Goal: Communication & Community: Answer question/provide support

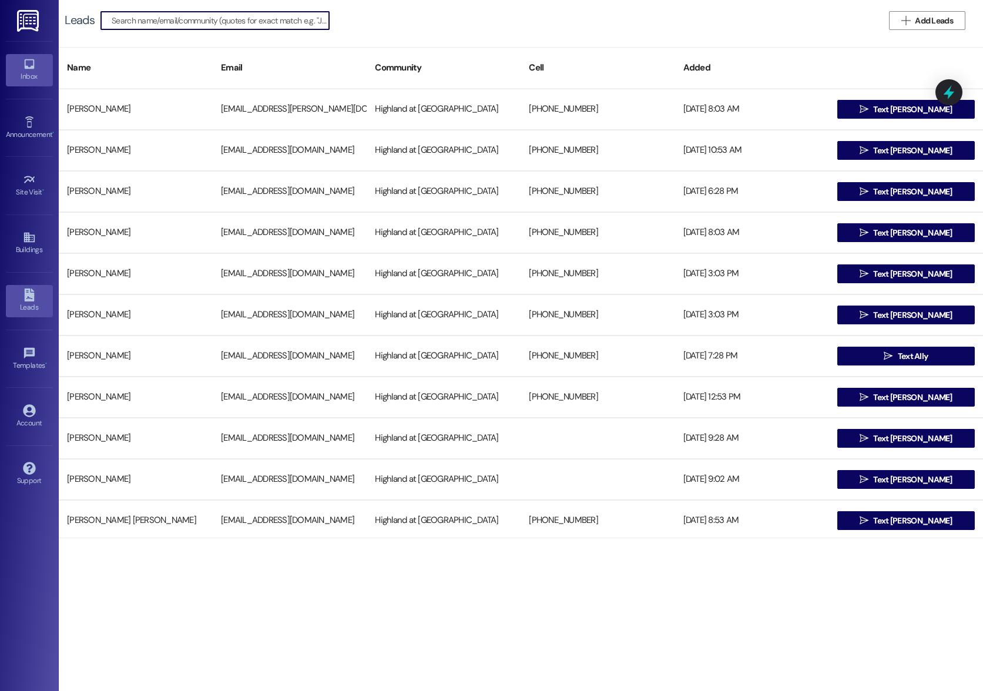
click at [28, 72] on div "Inbox" at bounding box center [29, 77] width 59 height 12
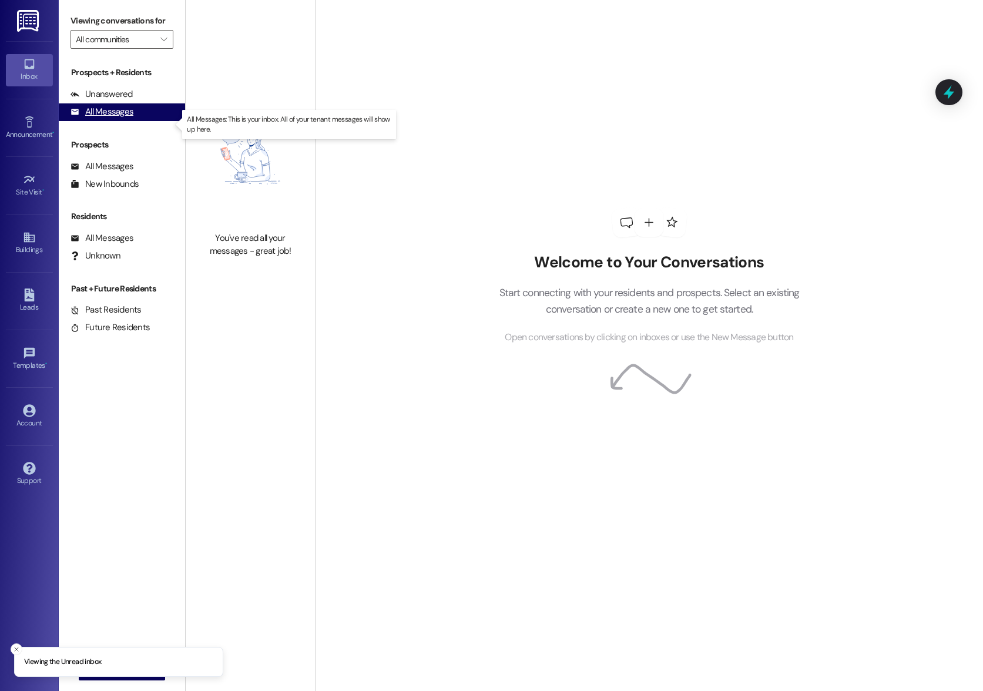
click at [109, 118] on div "All Messages" at bounding box center [102, 112] width 63 height 12
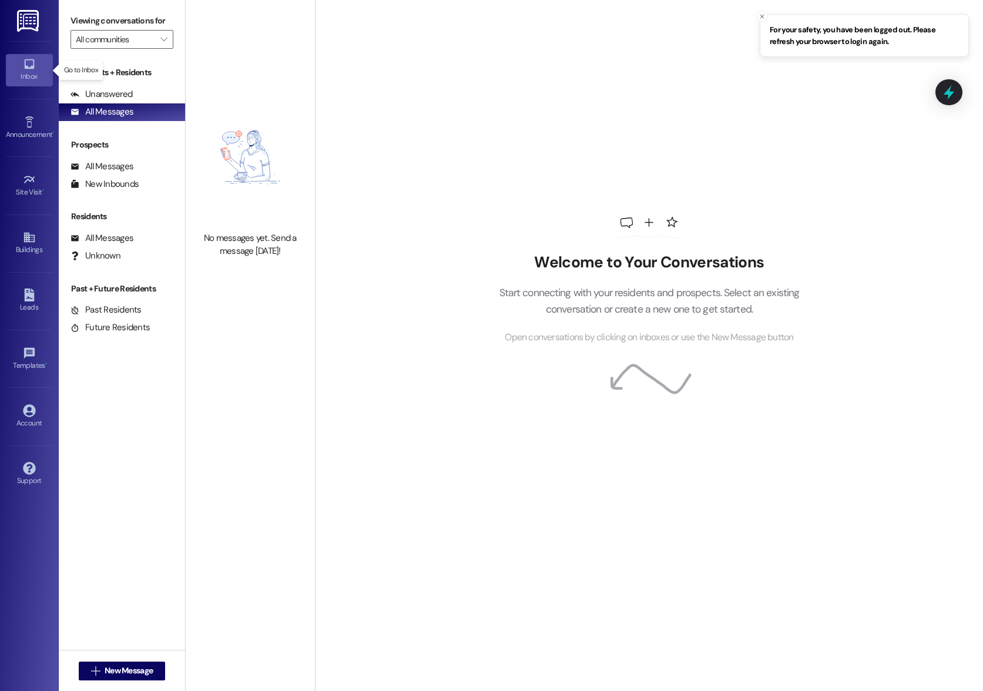
click at [29, 73] on div "Inbox" at bounding box center [29, 77] width 59 height 12
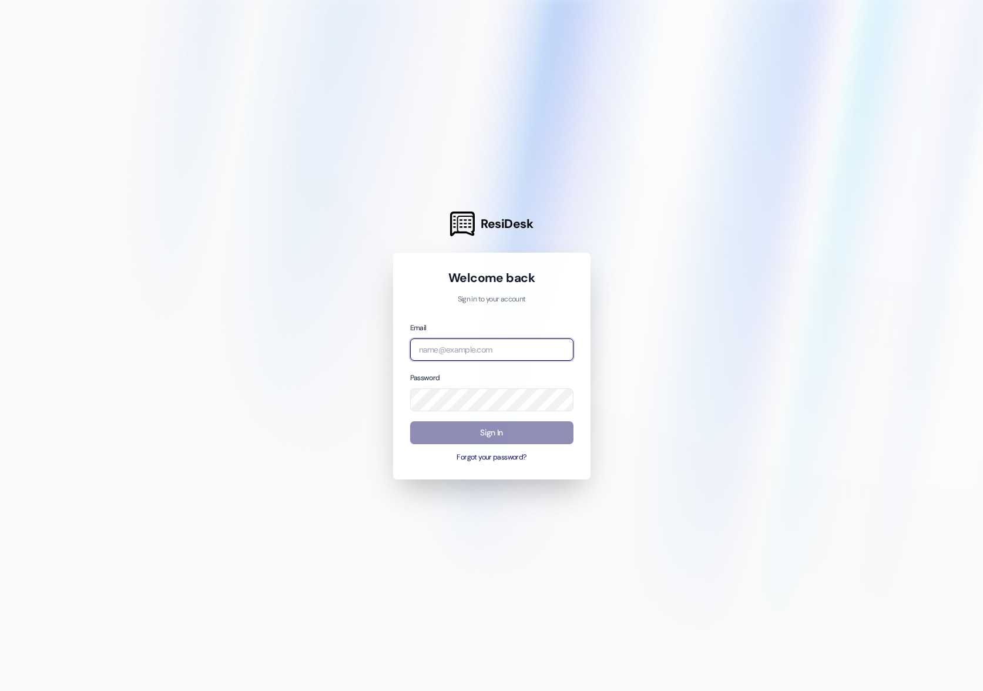
type input "[PERSON_NAME][EMAIL_ADDRESS][PERSON_NAME][DOMAIN_NAME]"
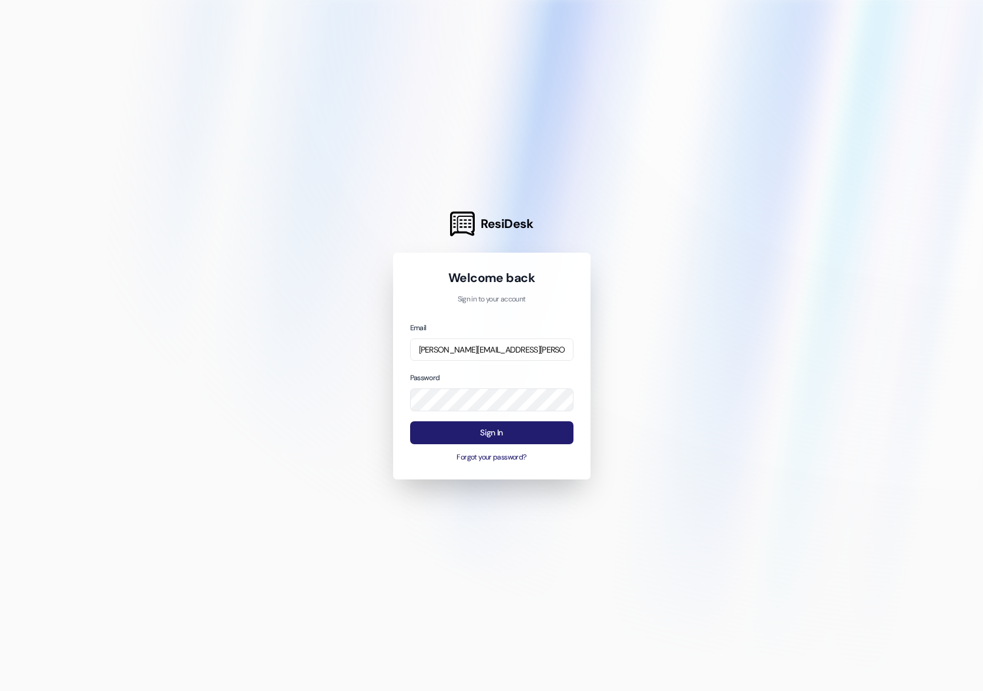
click at [497, 431] on button "Sign In" at bounding box center [491, 432] width 163 height 23
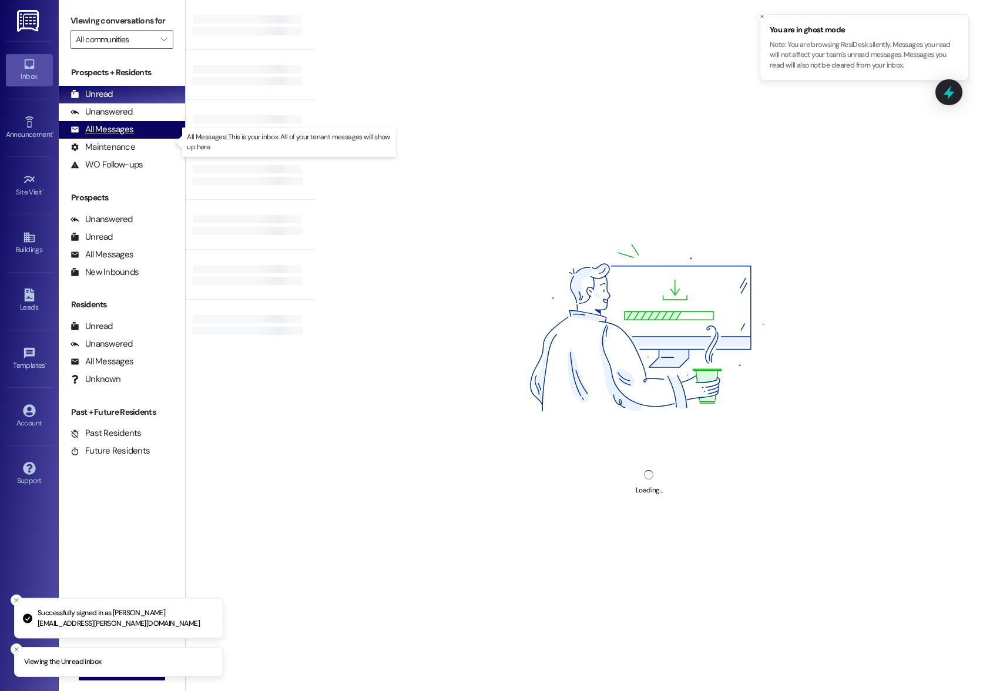
click at [112, 136] on div "All Messages" at bounding box center [102, 129] width 63 height 12
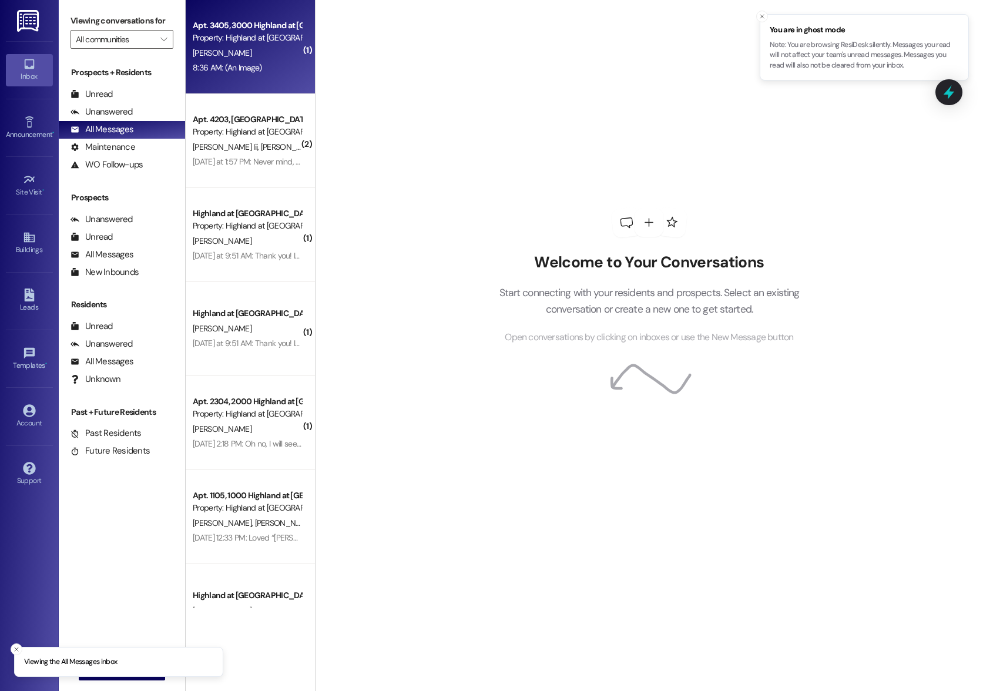
click at [220, 61] on div "8:36 AM: (An Image) 8:36 AM: (An Image)" at bounding box center [247, 68] width 111 height 15
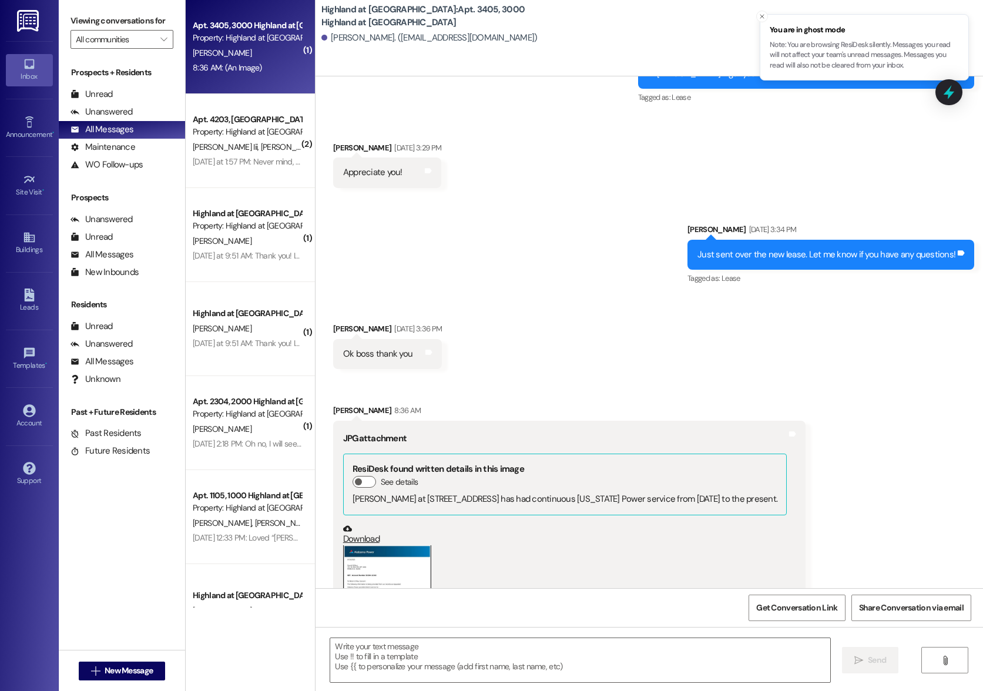
scroll to position [1047, 0]
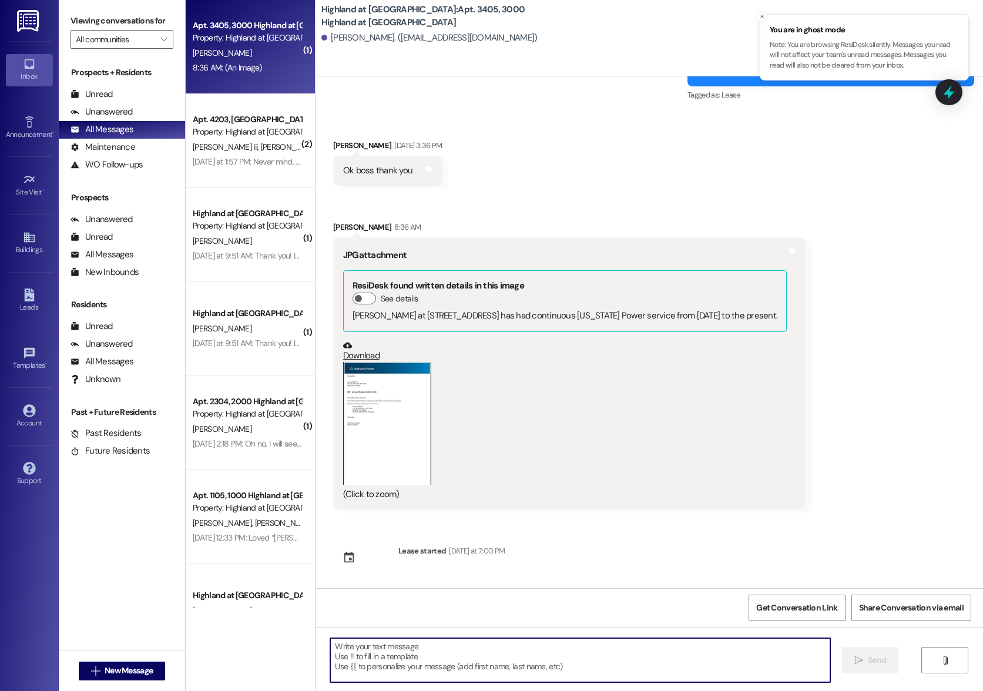
click at [523, 658] on textarea at bounding box center [580, 660] width 500 height 44
type textarea "Thank you!"
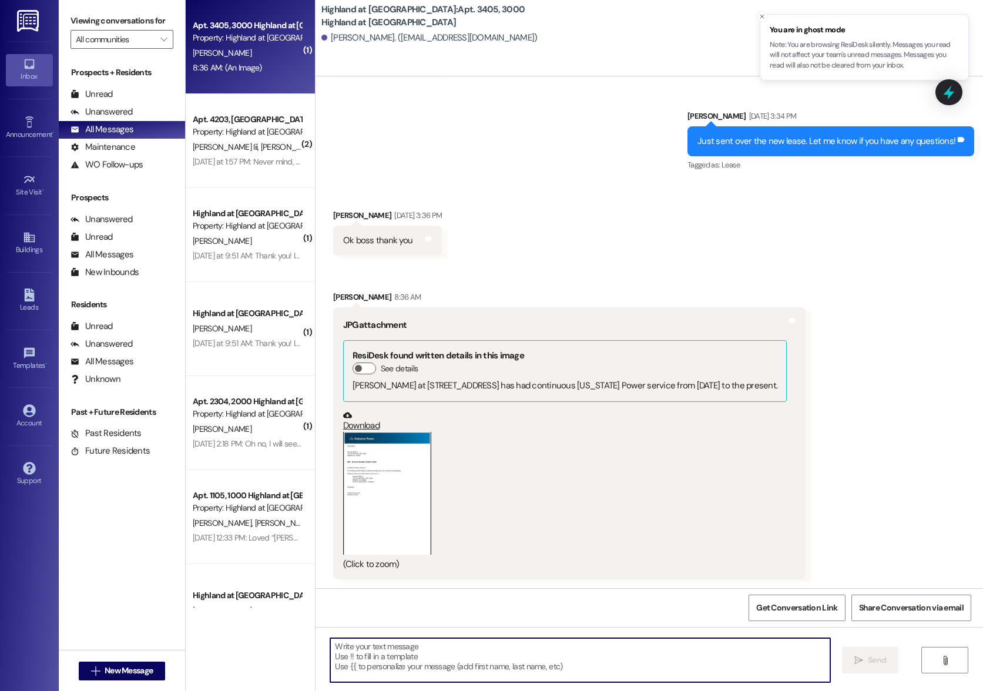
scroll to position [977, 0]
